Goal: Information Seeking & Learning: Learn about a topic

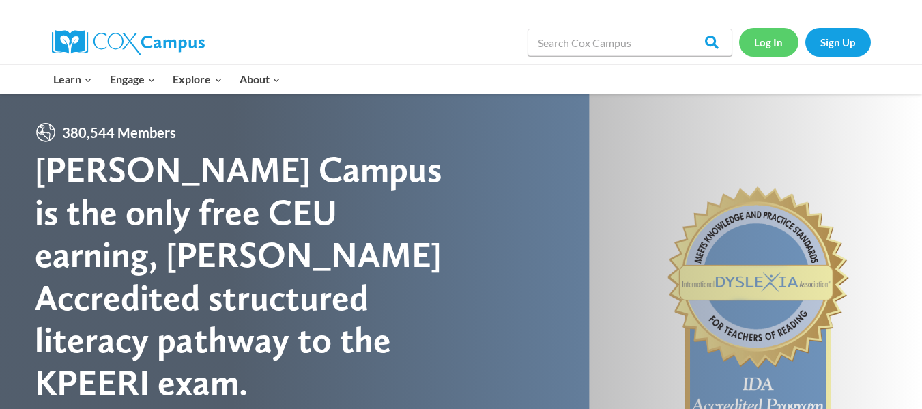
click at [752, 41] on link "Log In" at bounding box center [768, 42] width 59 height 28
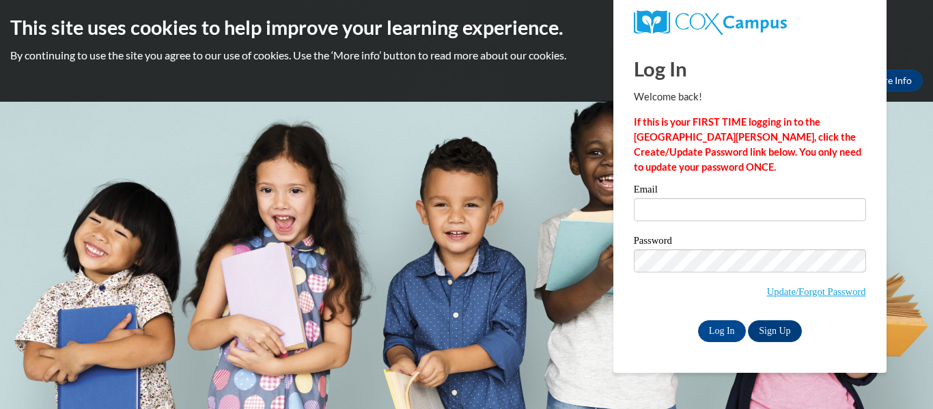
type input "[PERSON_NAME][EMAIL_ADDRESS][PERSON_NAME][DOMAIN_NAME]"
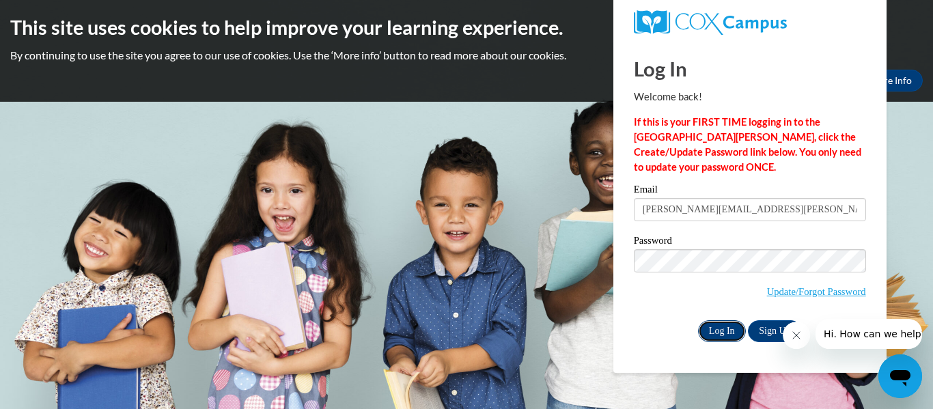
click at [713, 330] on input "Log In" at bounding box center [722, 331] width 48 height 22
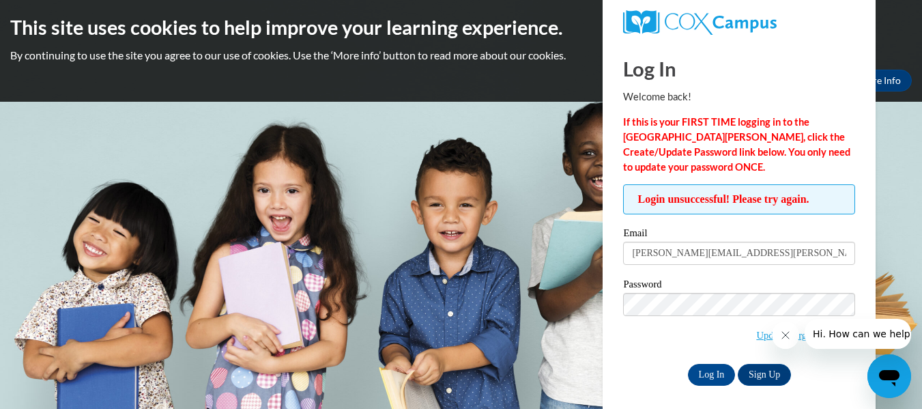
click at [704, 361] on div "Email shavonne.macek@aol.com Password Update/Forgot Password Log In Sign Up OR" at bounding box center [739, 306] width 232 height 157
click at [704, 378] on input "Log In" at bounding box center [712, 375] width 48 height 22
click at [721, 339] on span "Update/Forgot Password" at bounding box center [739, 321] width 232 height 57
click at [785, 334] on icon "Close message from company" at bounding box center [785, 335] width 11 height 11
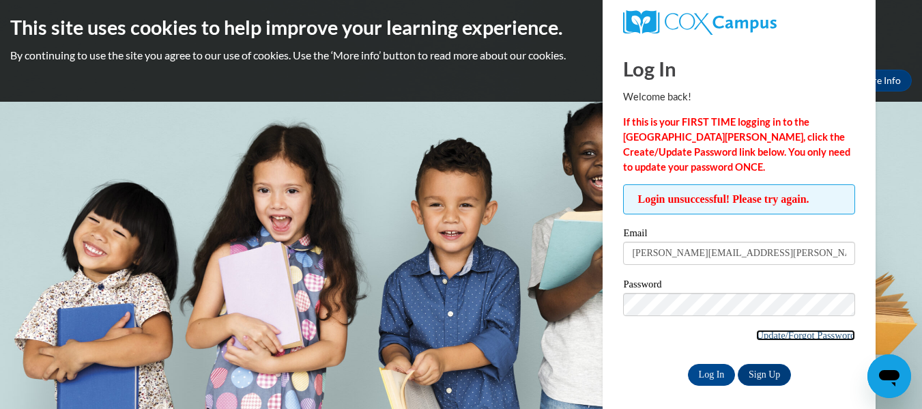
click at [801, 333] on link "Update/Forgot Password" at bounding box center [806, 335] width 99 height 11
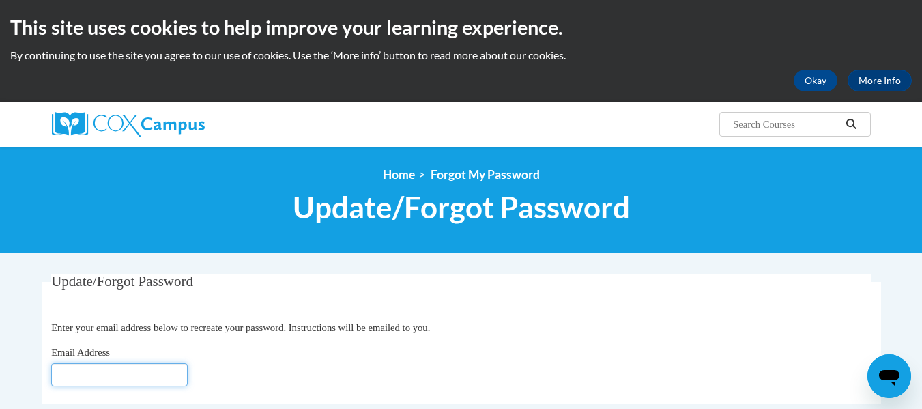
click at [107, 380] on input "Email Address" at bounding box center [119, 374] width 137 height 23
type input "shavonne.macek@aol.com"
click at [223, 347] on div "Email Address shavonne.macek@aol.com" at bounding box center [461, 366] width 820 height 42
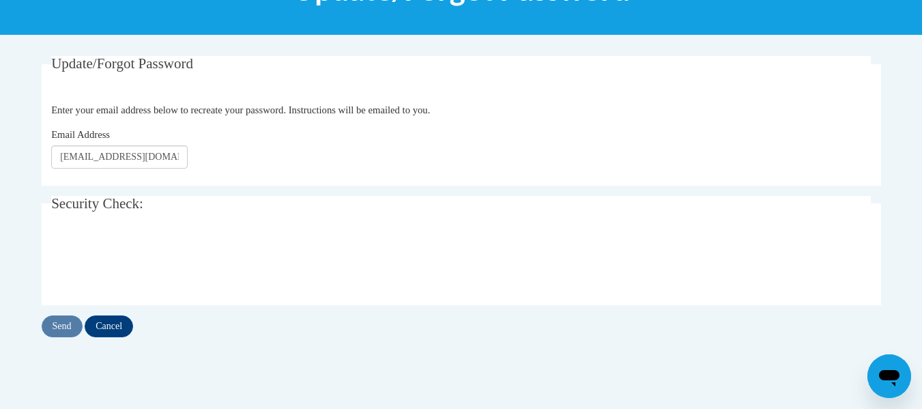
scroll to position [218, 0]
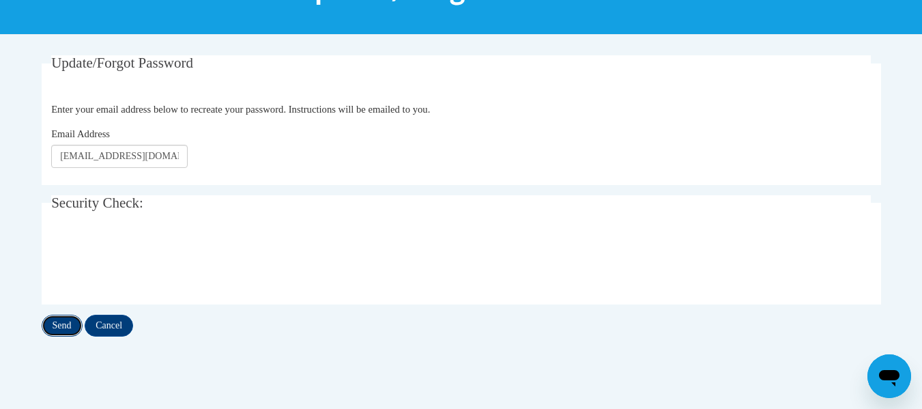
click at [56, 315] on input "Send" at bounding box center [62, 326] width 41 height 22
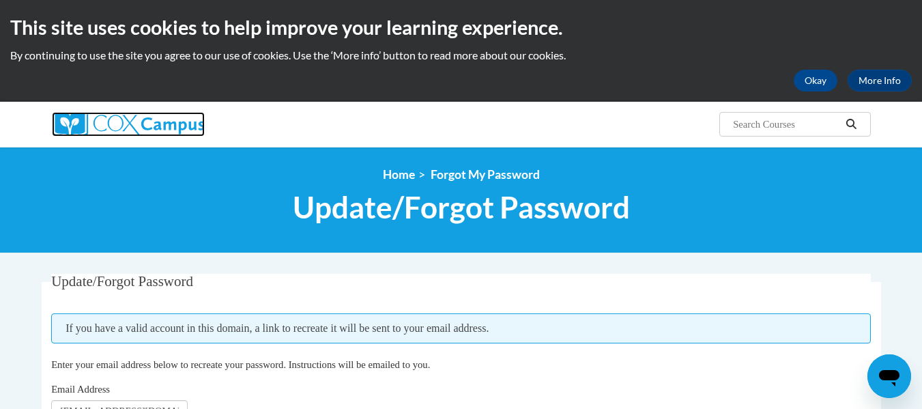
click at [167, 132] on img at bounding box center [128, 124] width 153 height 25
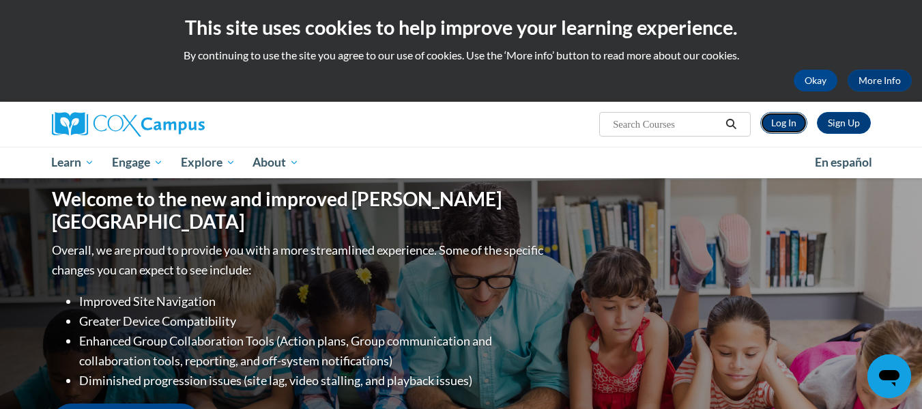
click at [786, 126] on link "Log In" at bounding box center [784, 123] width 47 height 22
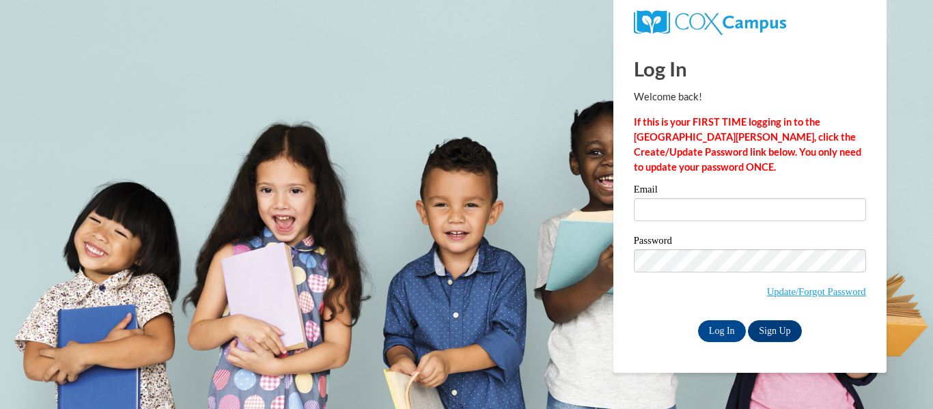
type input "[PERSON_NAME][EMAIL_ADDRESS][PERSON_NAME][DOMAIN_NAME]"
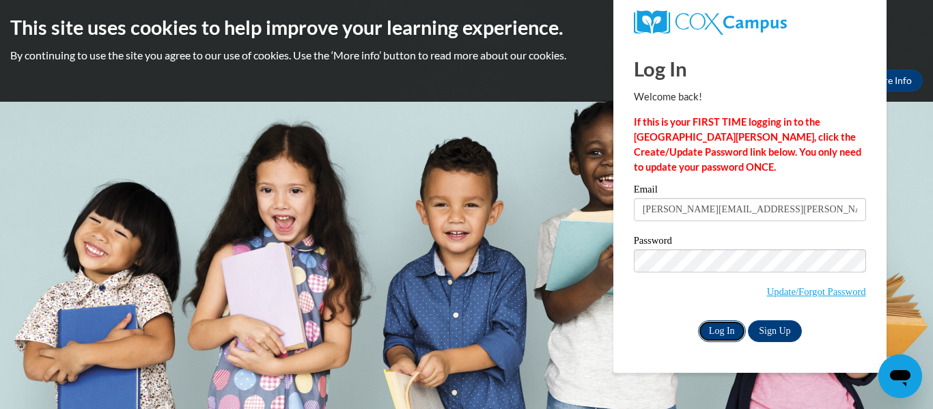
click at [702, 334] on input "Log In" at bounding box center [722, 331] width 48 height 22
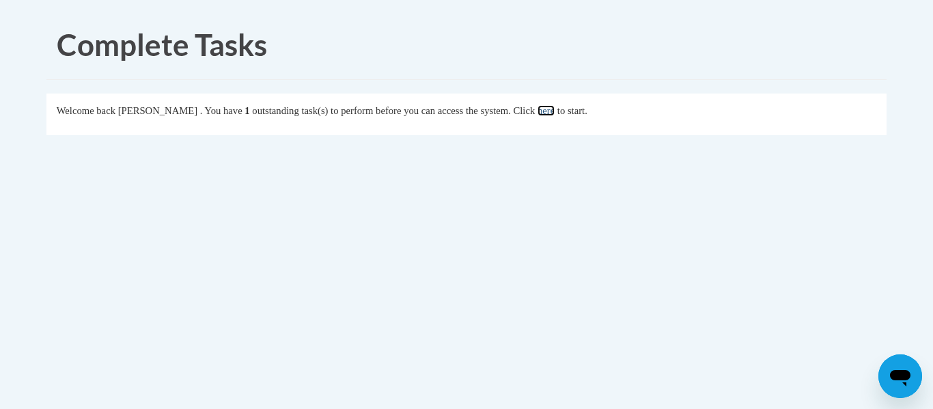
click at [554, 110] on link "here" at bounding box center [545, 110] width 17 height 11
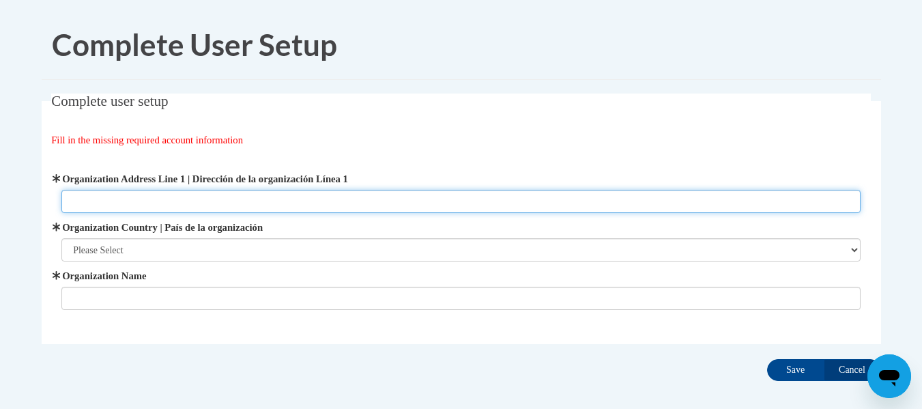
click at [74, 204] on input "Organization Address Line 1 | Dirección de la organización Línea 1" at bounding box center [461, 201] width 800 height 23
type input "2958 Trotters view way"
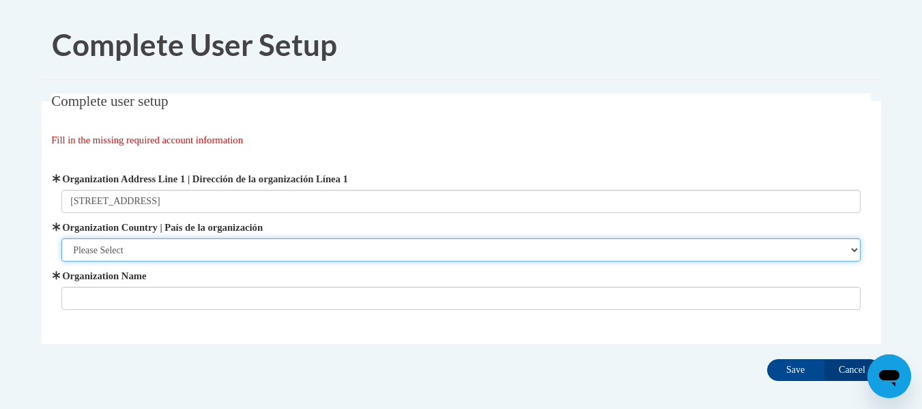
click at [159, 246] on select "Please Select United States | Estados Unidos Outside of the United States | Fue…" at bounding box center [461, 249] width 800 height 23
select select "ad49bcad-a171-4b2e-b99c-48b446064914"
click at [61, 238] on select "Please Select United States | Estados Unidos Outside of the United States | Fue…" at bounding box center [461, 249] width 800 height 23
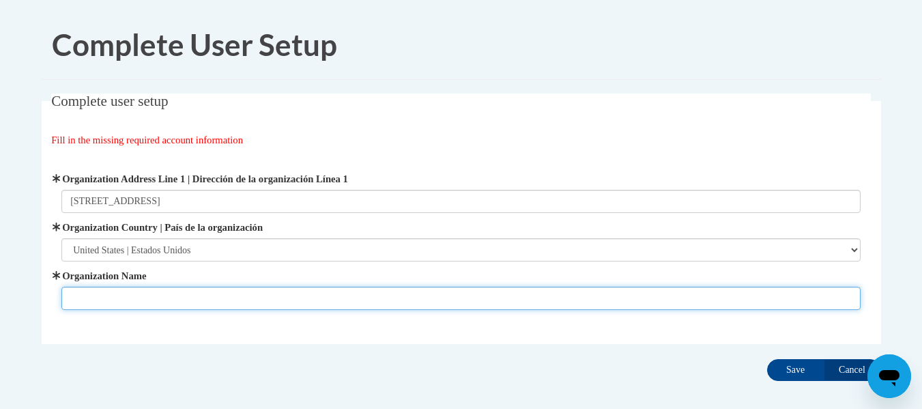
click at [133, 289] on input "Organization Name" at bounding box center [461, 298] width 800 height 23
type input "Growing By Faith Family Daycare"
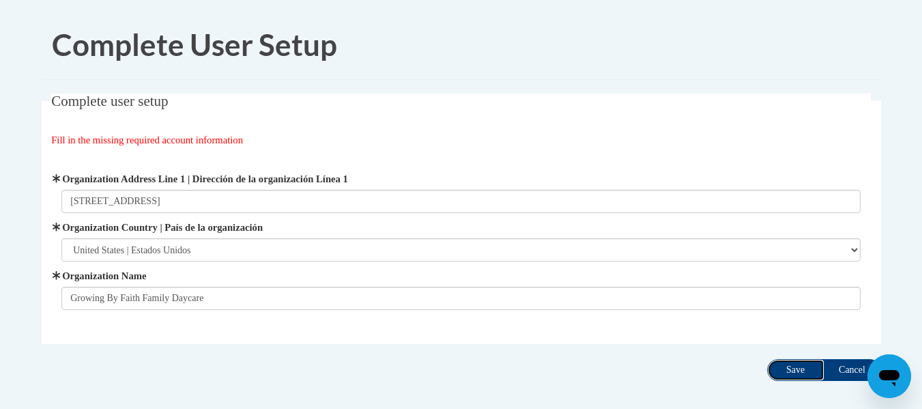
click at [780, 375] on input "Save" at bounding box center [795, 370] width 57 height 22
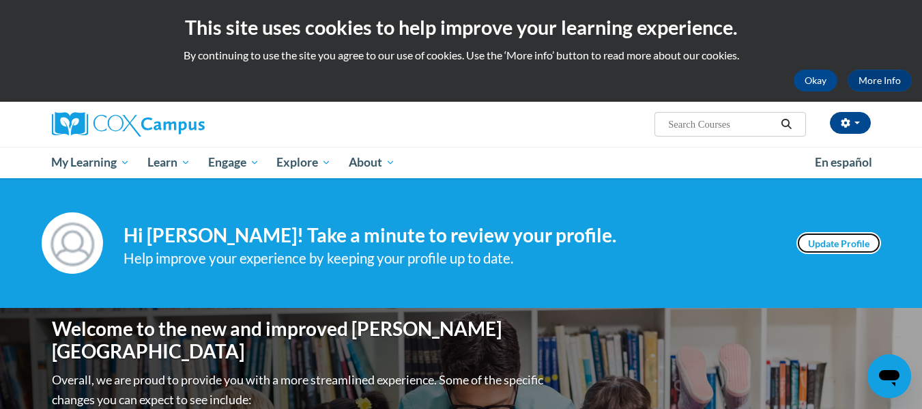
click at [834, 248] on link "Update Profile" at bounding box center [839, 243] width 85 height 22
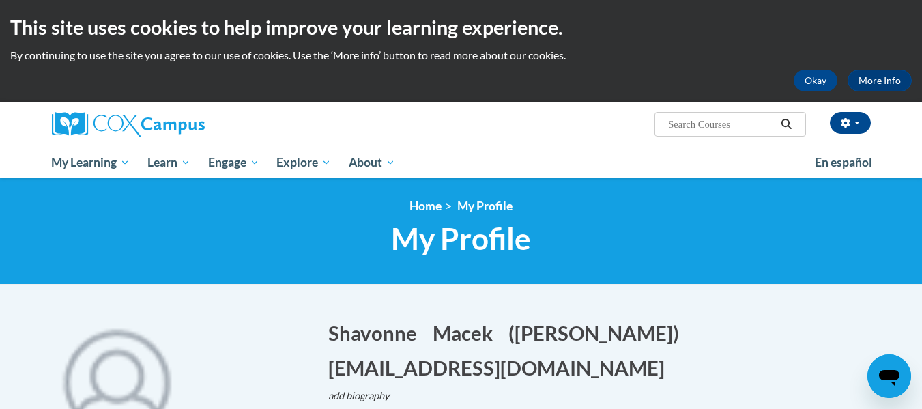
click at [765, 352] on h1 "Shavonne Edit Screen Name Shavonne Save Macek Edit Screen Name Macek Save ([PER…" at bounding box center [604, 350] width 553 height 63
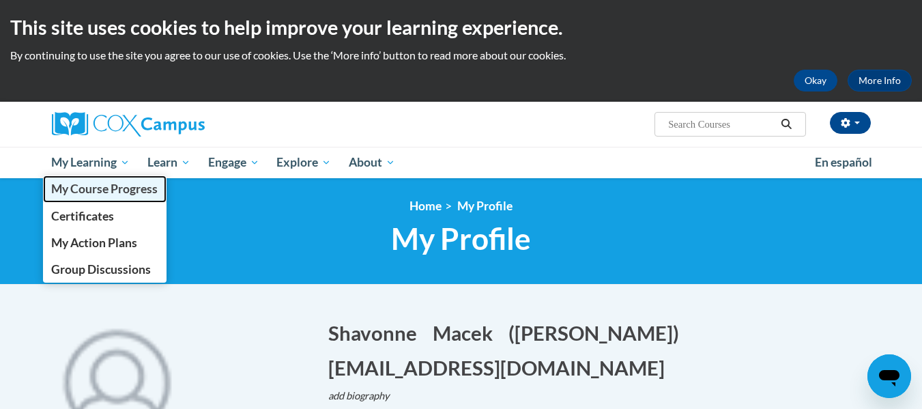
click at [81, 186] on span "My Course Progress" at bounding box center [104, 189] width 107 height 14
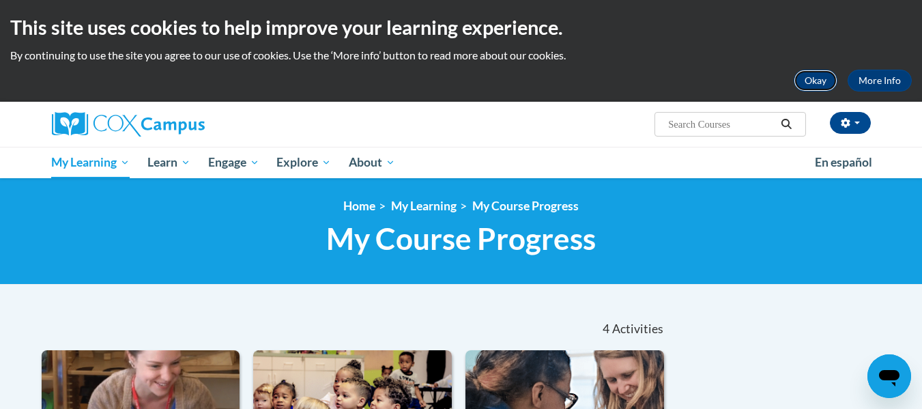
click at [819, 76] on button "Okay" at bounding box center [816, 81] width 44 height 22
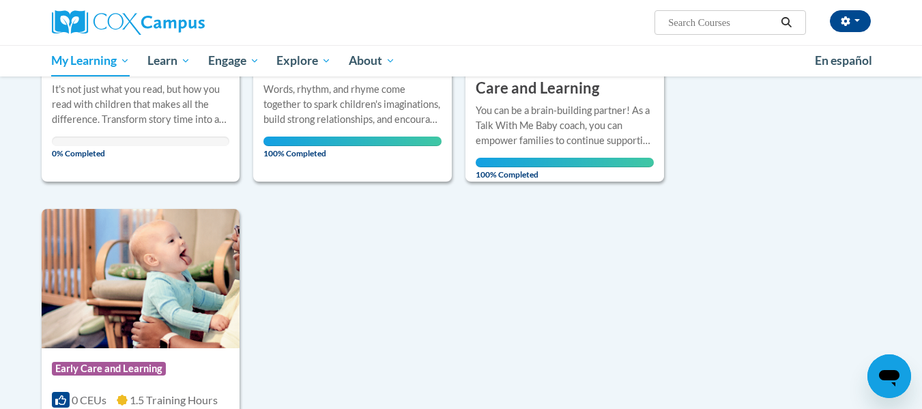
scroll to position [246, 0]
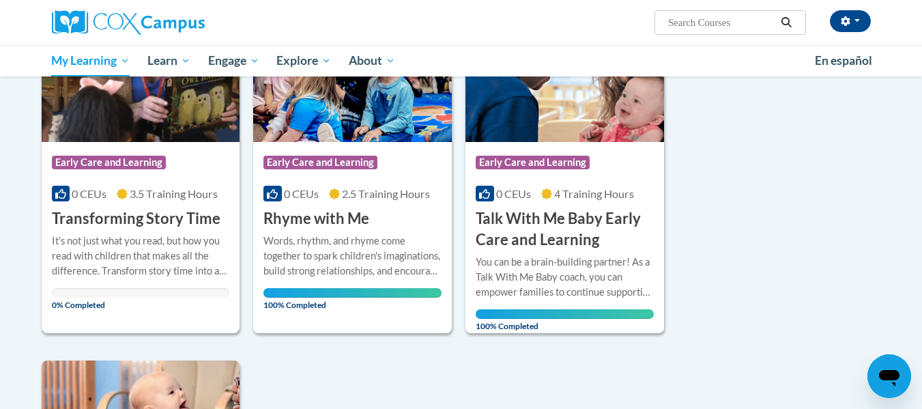
click at [152, 165] on span "Early Care and Learning" at bounding box center [109, 163] width 114 height 14
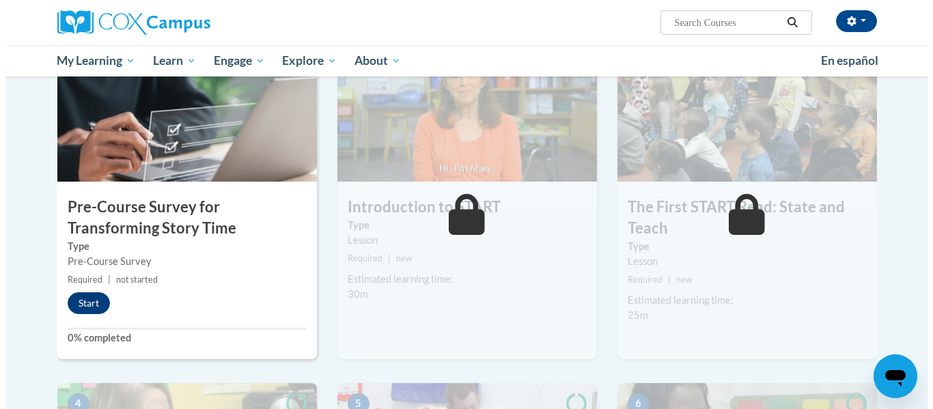
scroll to position [328, 0]
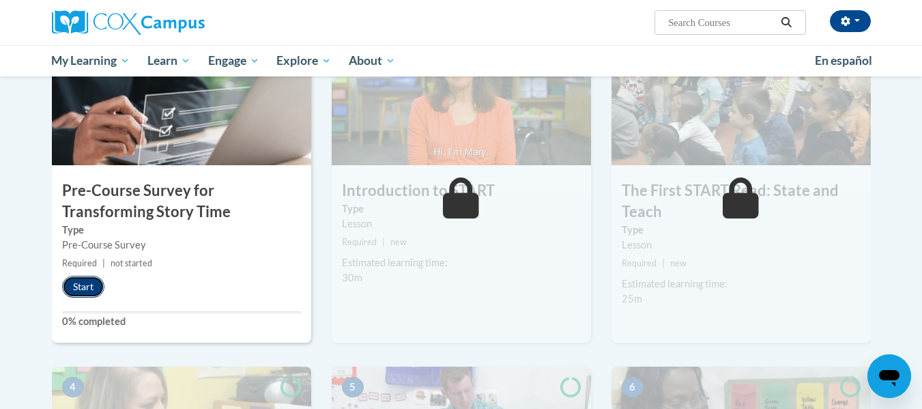
click at [73, 285] on button "Start" at bounding box center [83, 287] width 42 height 22
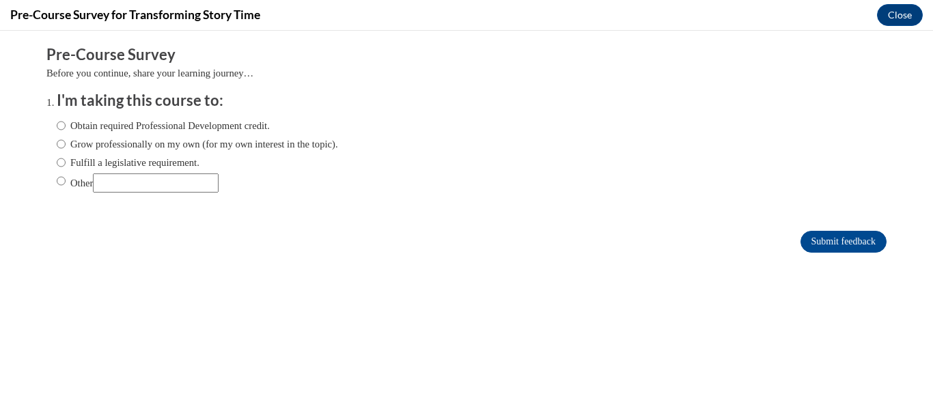
scroll to position [0, 0]
click at [57, 129] on input "Obtain required Professional Development credit." at bounding box center [61, 125] width 9 height 15
radio input "true"
click at [57, 145] on input "Grow professionally on my own (for my own interest in the topic)." at bounding box center [61, 144] width 9 height 15
radio input "true"
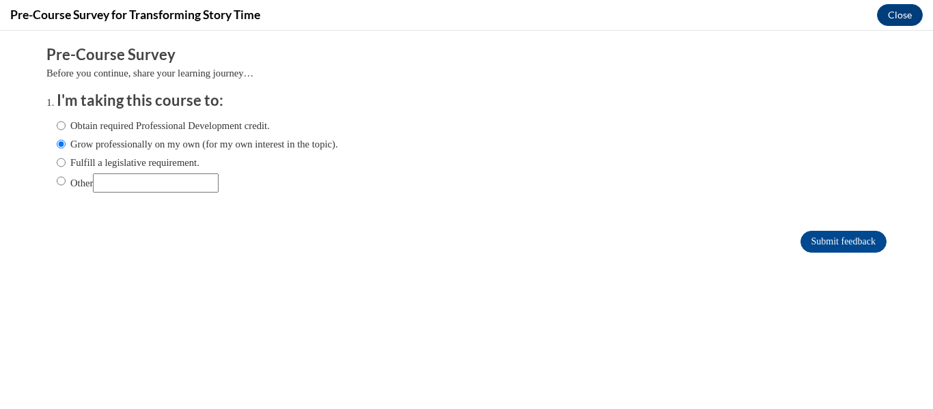
click at [57, 126] on label "Obtain required Professional Development credit." at bounding box center [163, 125] width 213 height 15
click at [57, 126] on input "Obtain required Professional Development credit." at bounding box center [61, 125] width 9 height 15
radio input "true"
click at [57, 141] on input "Grow professionally on my own (for my own interest in the topic)." at bounding box center [61, 144] width 9 height 15
radio input "true"
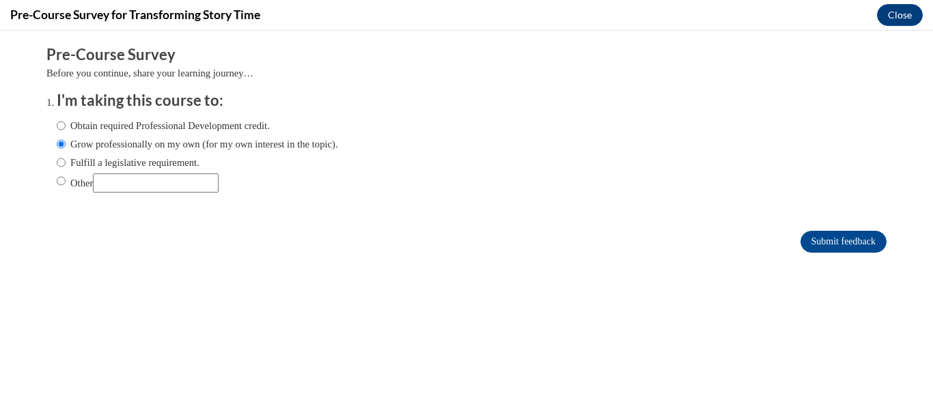
click at [476, 201] on div "Obtain required Professional Development credit. Grow professionally on my own …" at bounding box center [466, 157] width 819 height 92
click at [836, 244] on input "Submit feedback" at bounding box center [843, 242] width 86 height 22
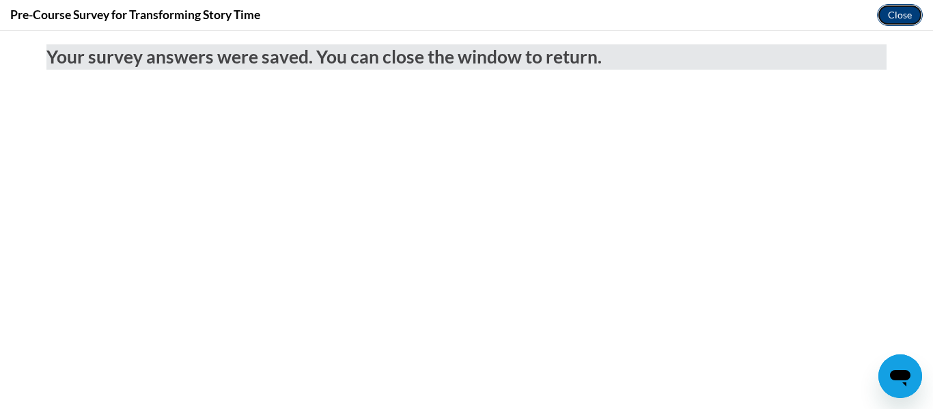
click at [897, 14] on button "Close" at bounding box center [900, 15] width 46 height 22
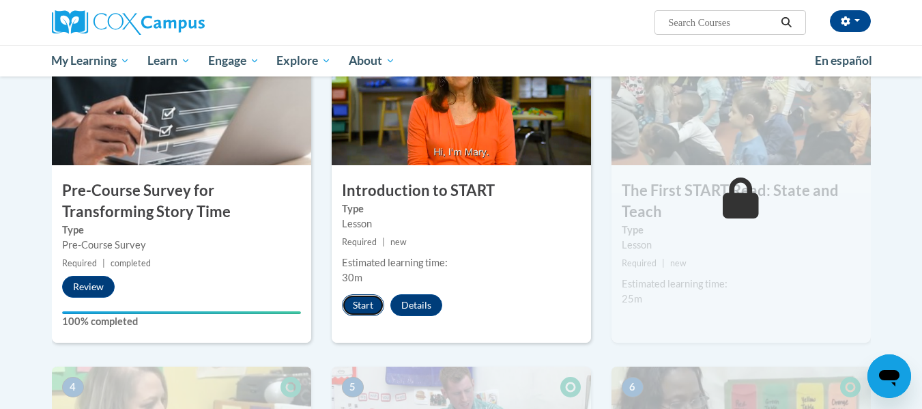
click at [366, 309] on button "Start" at bounding box center [363, 305] width 42 height 22
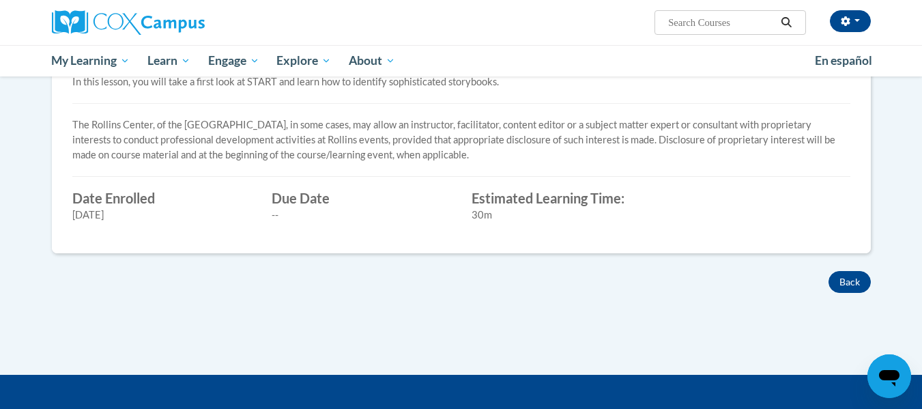
scroll to position [437, 0]
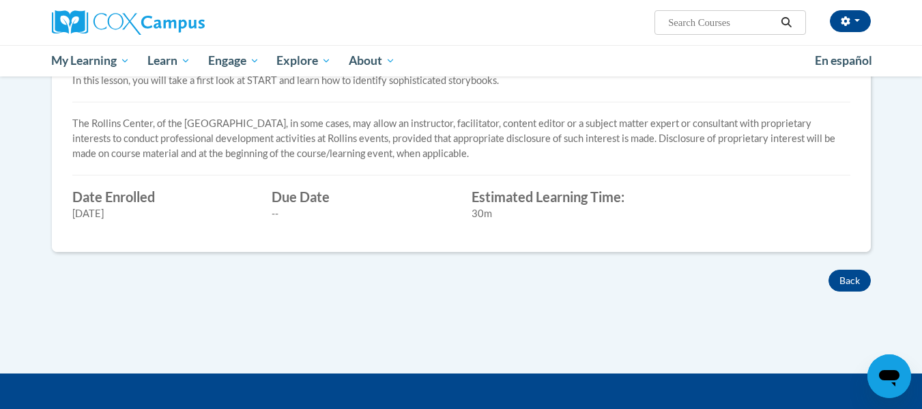
click at [769, 191] on div "Type Lesson Date Enrolled 8/19/2025 Due Date -- Estimated Learning Time: 30m" at bounding box center [461, 205] width 799 height 32
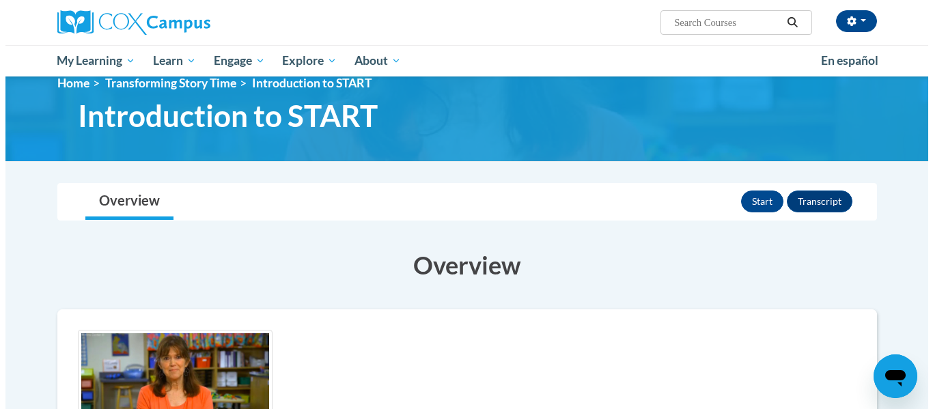
scroll to position [0, 0]
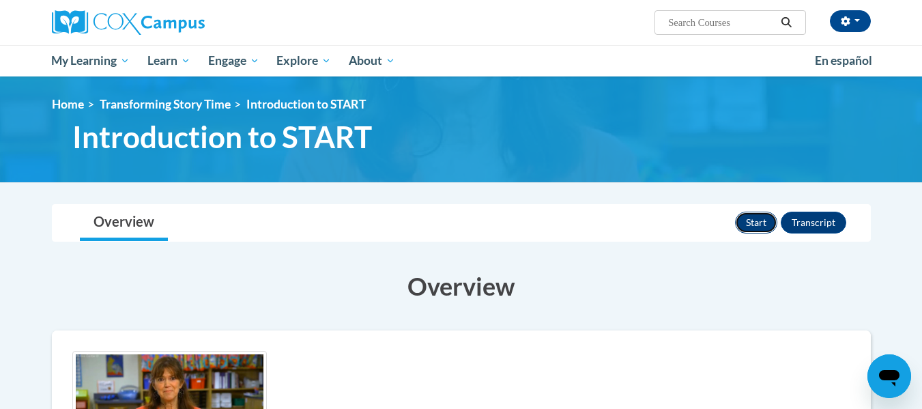
click at [764, 219] on button "Start" at bounding box center [756, 223] width 42 height 22
click at [821, 224] on button "Transcript" at bounding box center [814, 223] width 66 height 22
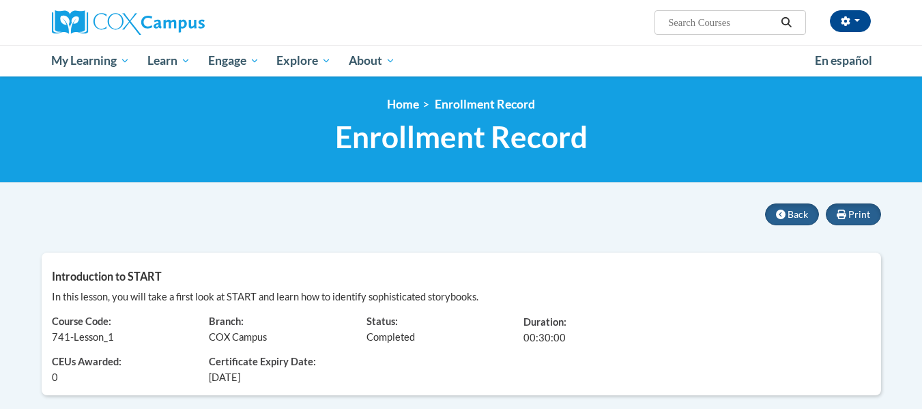
click at [741, 283] on div "Introduction to START In this lesson, you will take a first look at START and l…" at bounding box center [462, 324] width 840 height 143
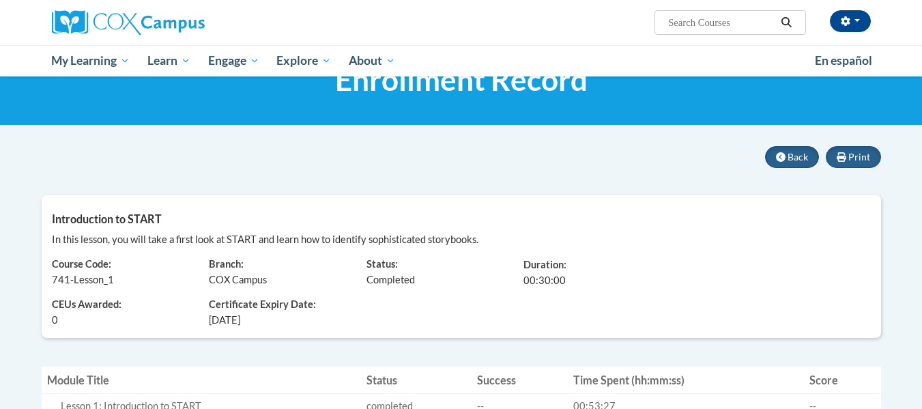
scroll to position [55, 0]
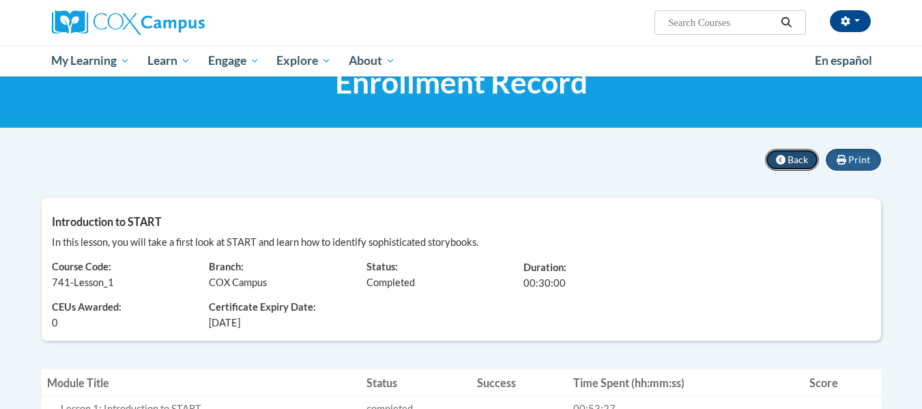
click at [796, 156] on span "Back" at bounding box center [798, 160] width 20 height 12
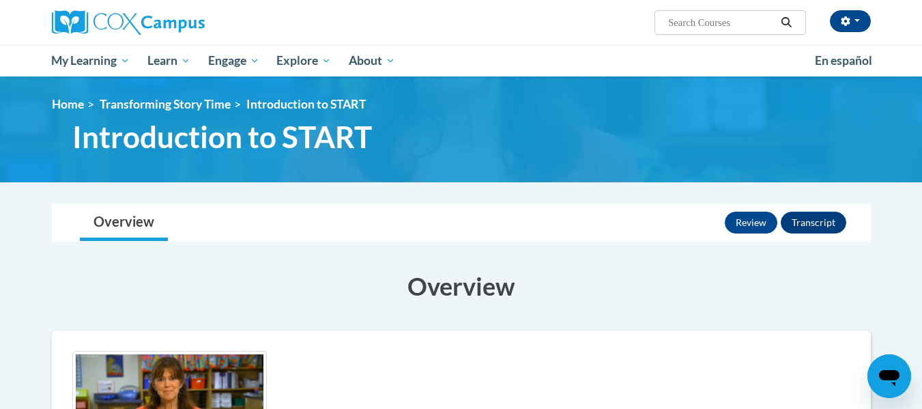
click at [308, 281] on h3 "Overview" at bounding box center [461, 286] width 819 height 34
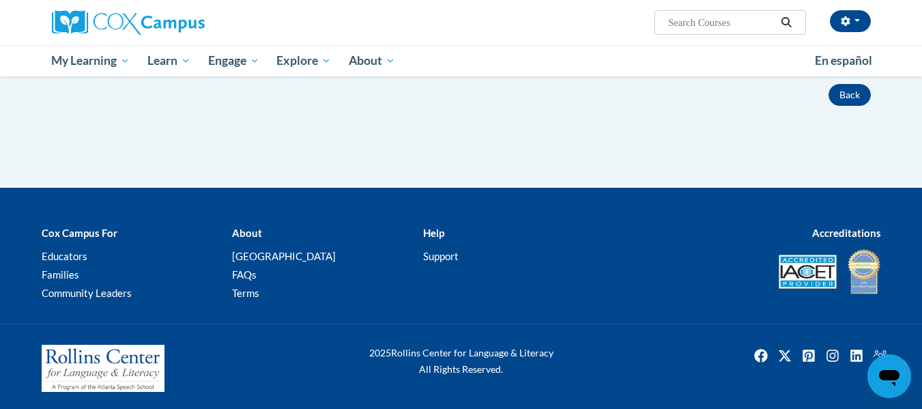
scroll to position [655, 0]
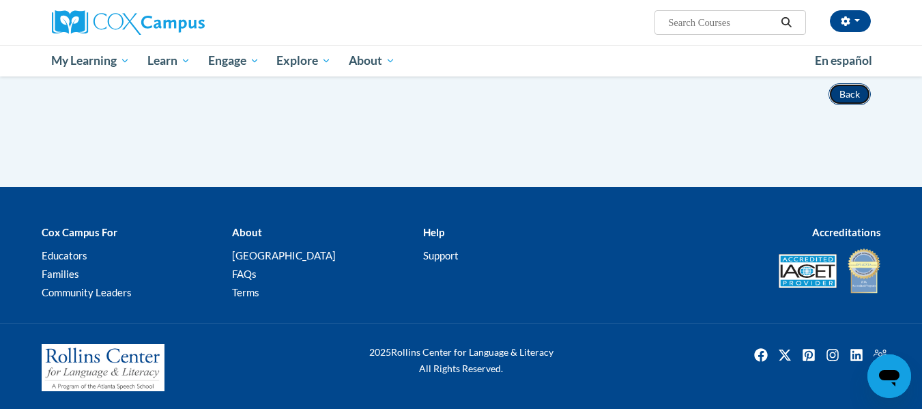
click at [853, 89] on button "Back" at bounding box center [850, 94] width 42 height 22
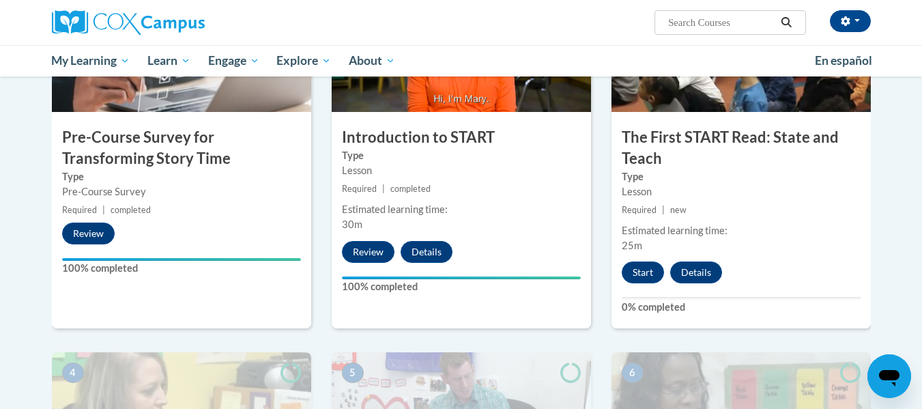
scroll to position [382, 0]
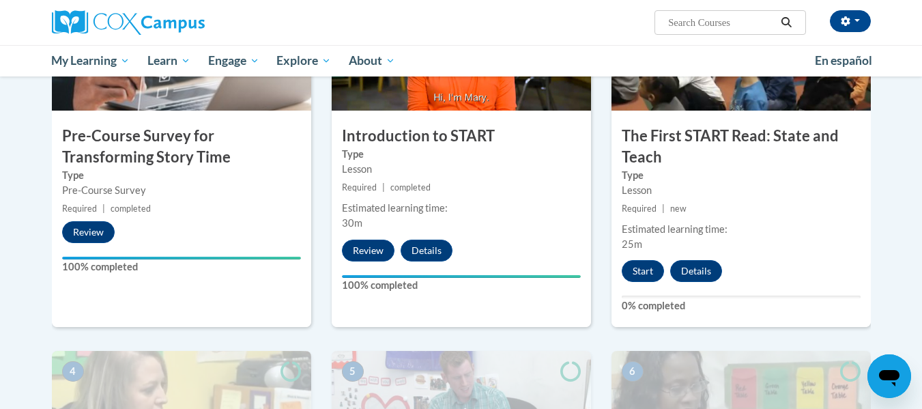
drag, startPoint x: 344, startPoint y: 224, endPoint x: 428, endPoint y: 220, distance: 84.1
click at [428, 220] on div "Estimated learning time: 30m" at bounding box center [461, 216] width 259 height 30
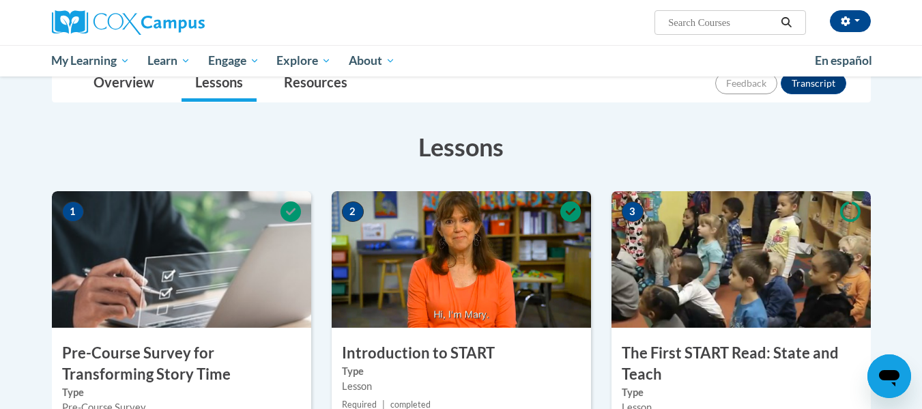
scroll to position [0, 0]
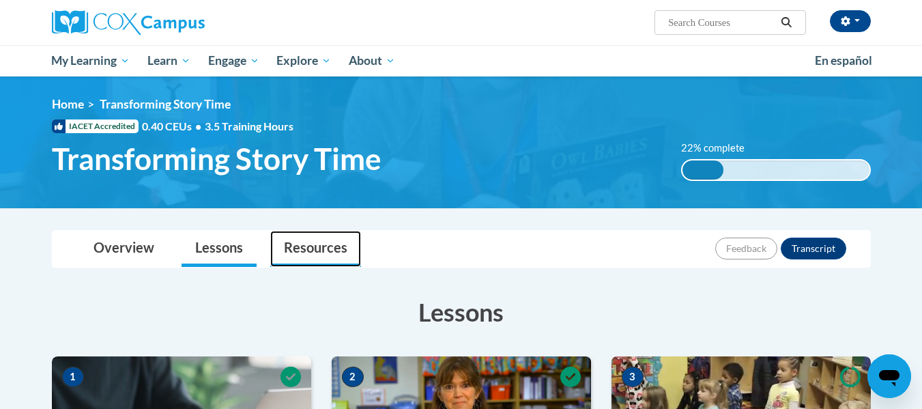
click at [311, 253] on link "Resources" at bounding box center [315, 249] width 91 height 36
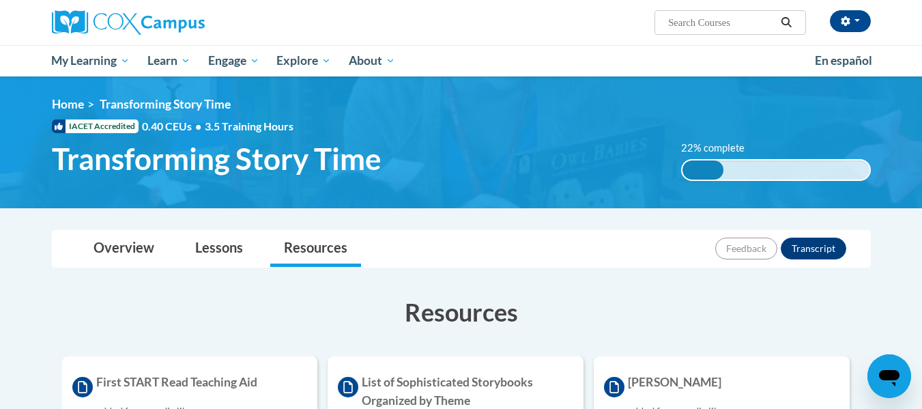
click at [582, 317] on h3 "Resources" at bounding box center [461, 312] width 819 height 34
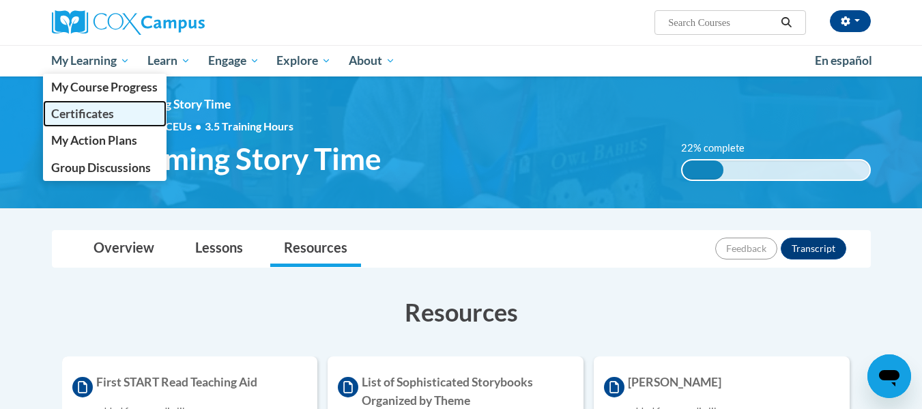
click at [111, 109] on span "Certificates" at bounding box center [82, 114] width 63 height 14
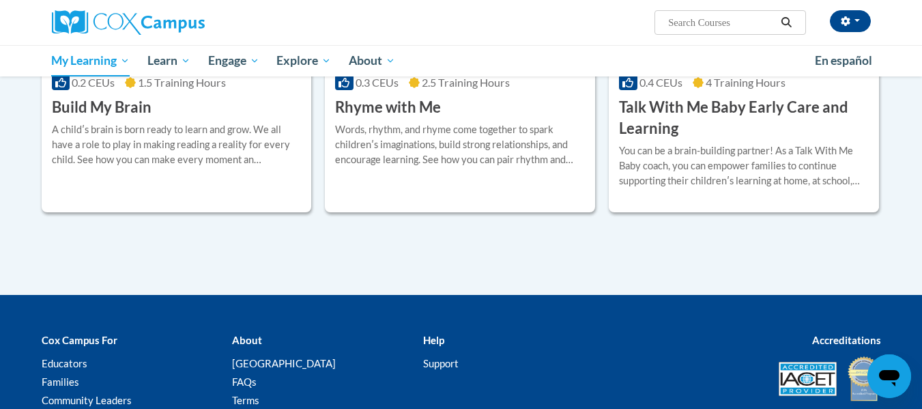
scroll to position [79, 0]
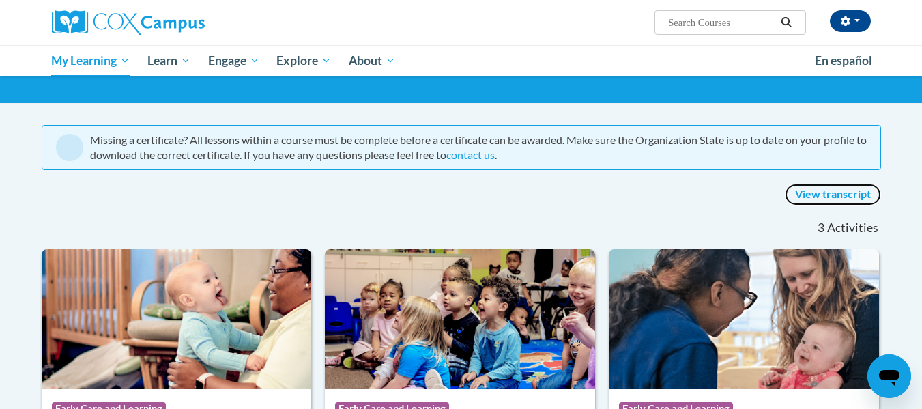
click at [812, 198] on link "View transcript" at bounding box center [833, 195] width 96 height 22
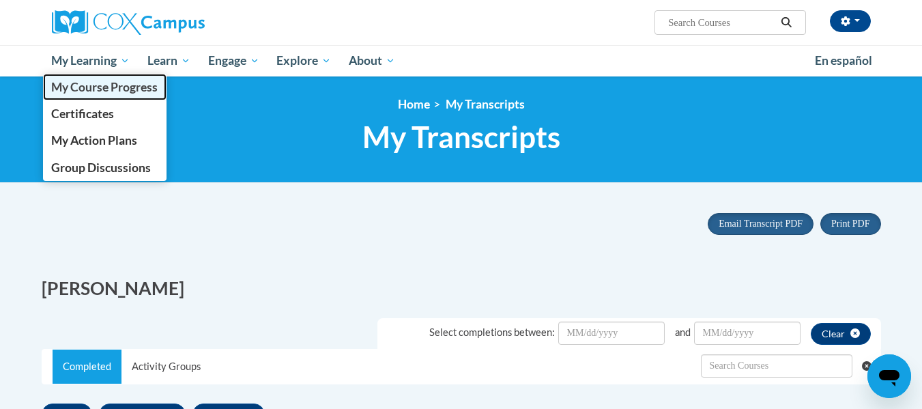
click at [88, 85] on span "My Course Progress" at bounding box center [104, 87] width 107 height 14
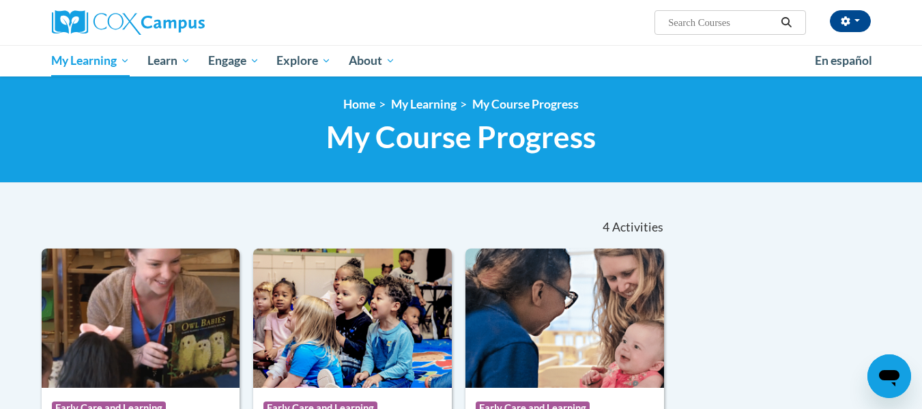
click at [241, 214] on nav "«« « 1-4 » »» 4 Activities CEUs" at bounding box center [353, 227] width 645 height 42
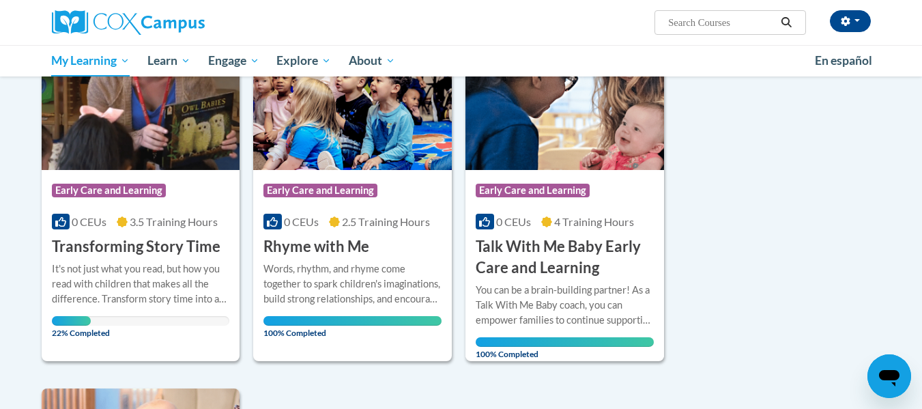
scroll to position [218, 0]
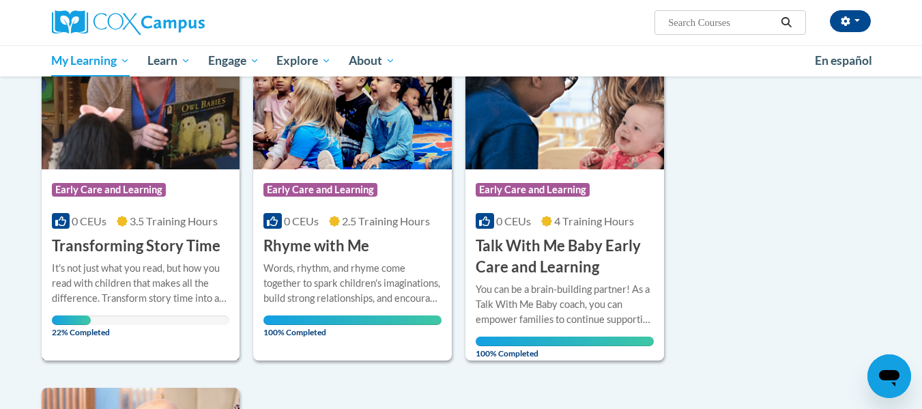
click at [90, 197] on span "Early Care and Learning" at bounding box center [110, 191] width 117 height 17
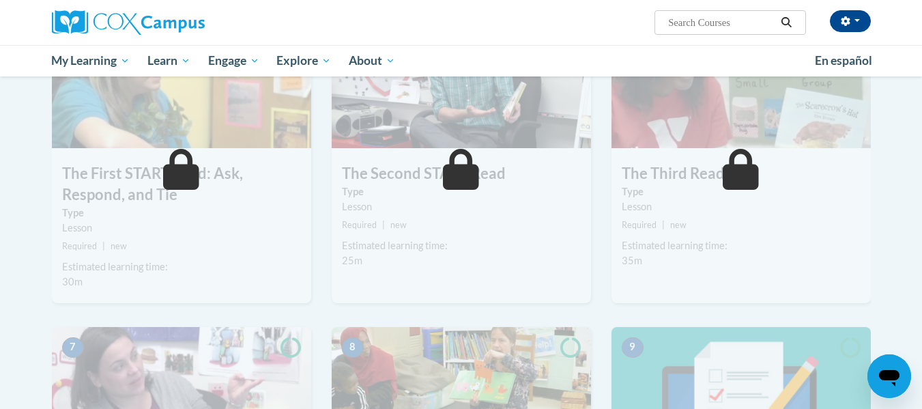
scroll to position [364, 0]
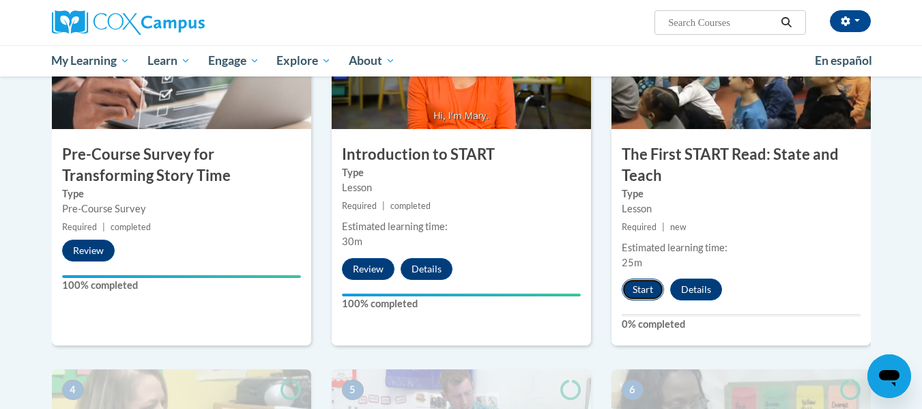
click at [642, 287] on button "Start" at bounding box center [643, 290] width 42 height 22
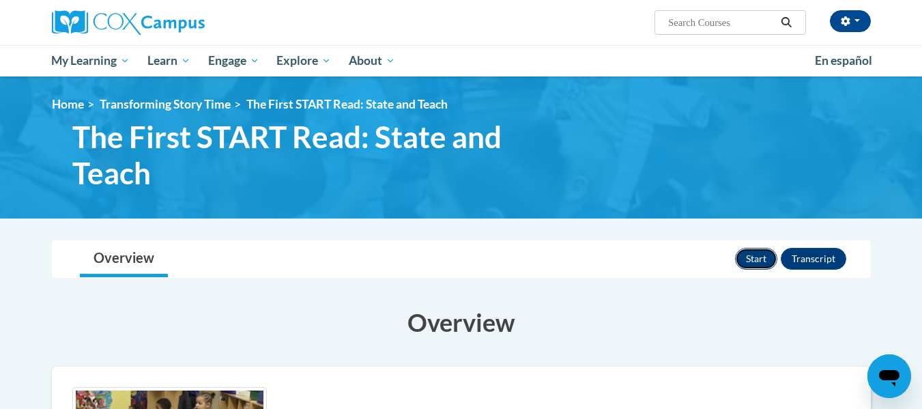
click at [748, 256] on button "Start" at bounding box center [756, 259] width 42 height 22
